Goal: Information Seeking & Learning: Find specific fact

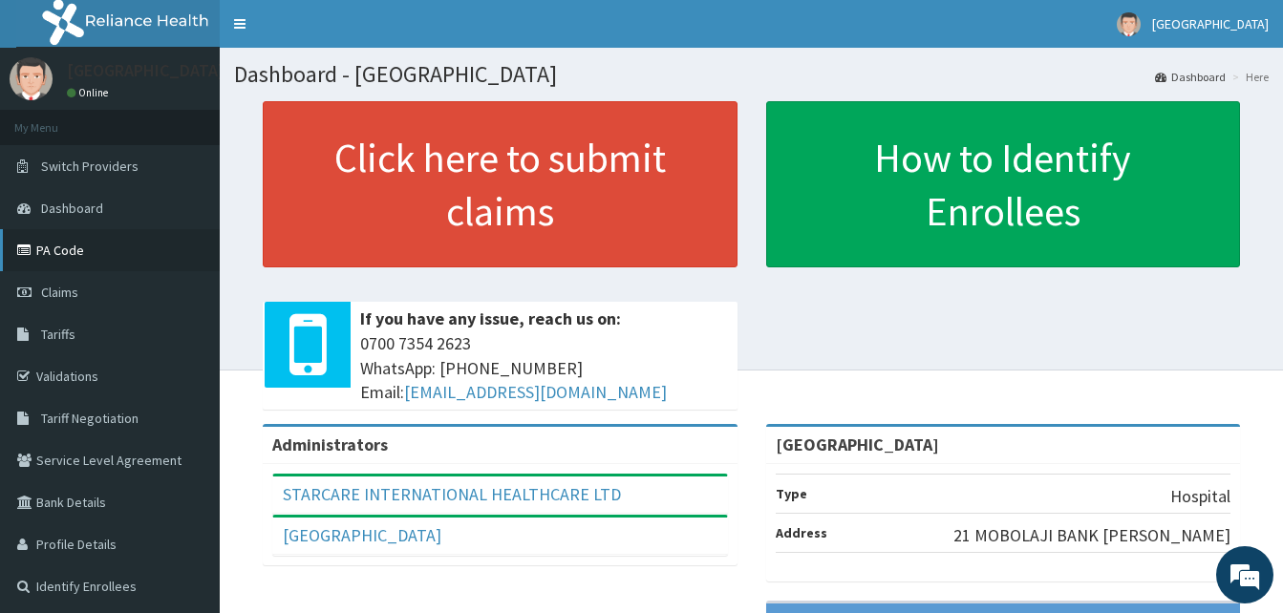
click at [85, 249] on link "PA Code" at bounding box center [110, 250] width 220 height 42
click at [54, 335] on span "Tariffs" at bounding box center [58, 334] width 34 height 17
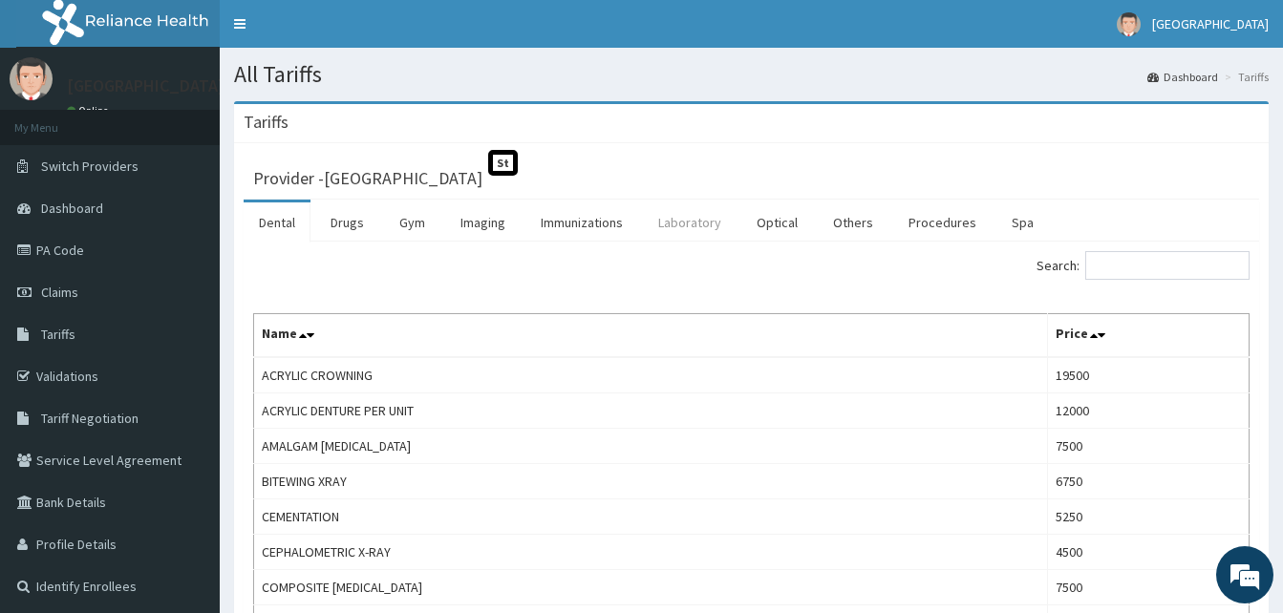
click at [720, 228] on link "Laboratory" at bounding box center [690, 223] width 94 height 40
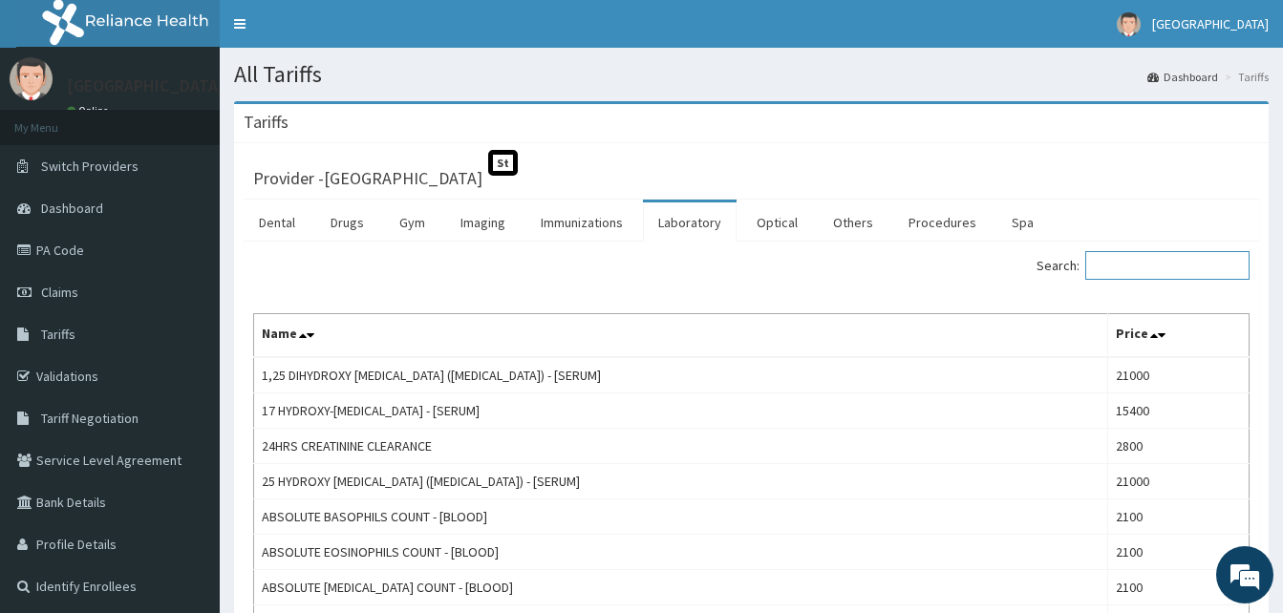
click at [1140, 269] on input "Search:" at bounding box center [1167, 265] width 164 height 29
paste input "Pregnancy Test Qualitative Beta Hcg - [serum]"
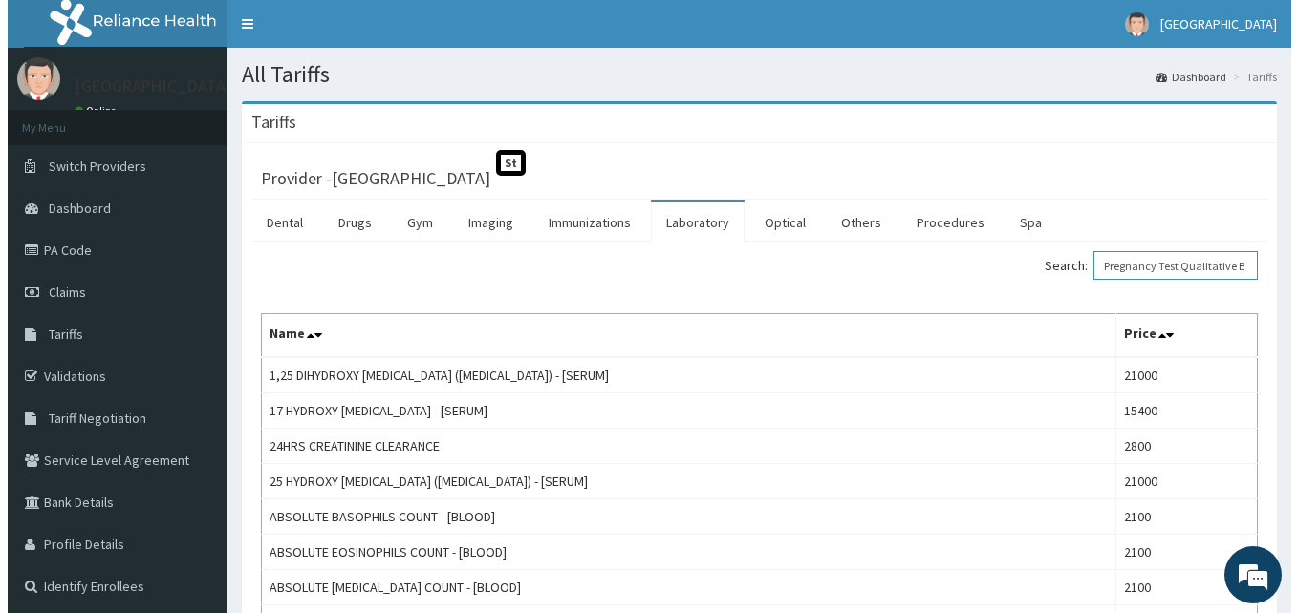
scroll to position [0, 94]
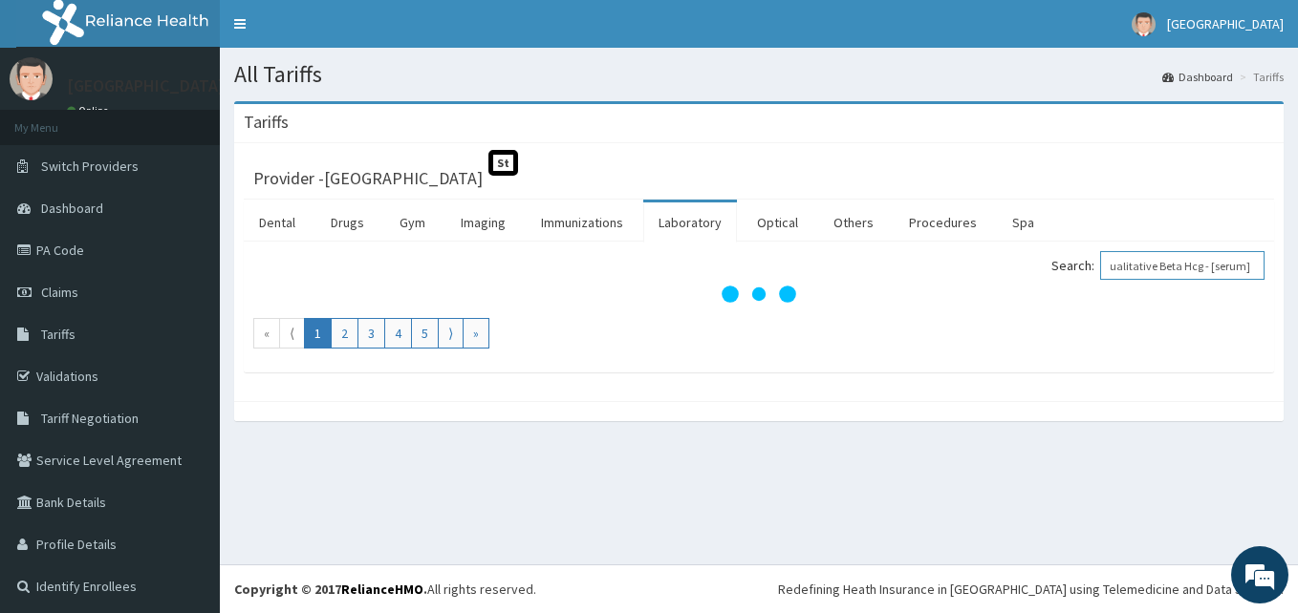
type input "Pregnancy Test Qualitative Beta Hcg - [serum]"
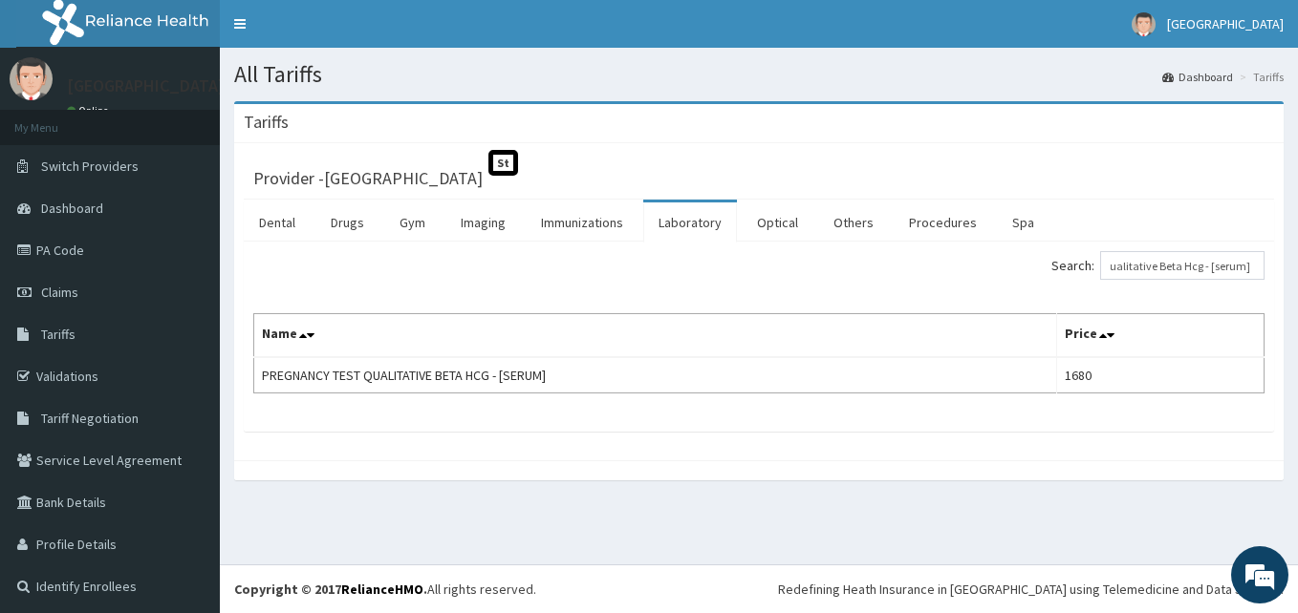
scroll to position [0, 0]
click at [1184, 271] on input "Pregnancy Test Qualitative Beta Hcg - [serum]" at bounding box center [1182, 265] width 164 height 29
